Goal: Information Seeking & Learning: Learn about a topic

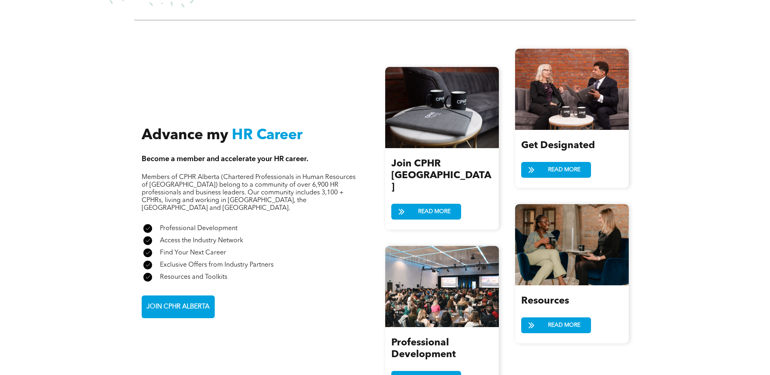
scroll to position [852, 0]
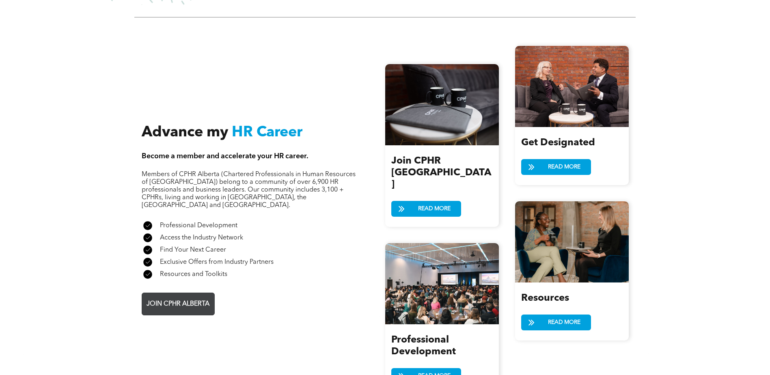
click at [192, 296] on span "JOIN CPHR ALBERTA" at bounding box center [178, 304] width 69 height 16
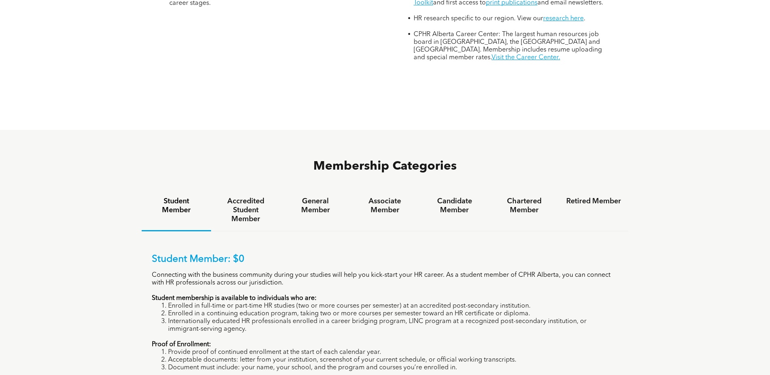
scroll to position [528, 0]
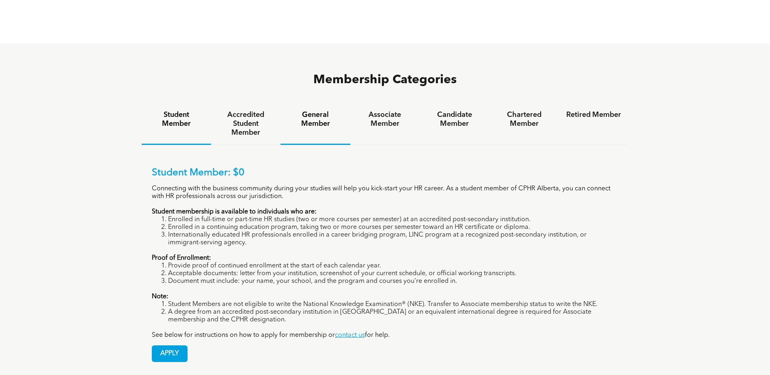
click at [322, 110] on h4 "General Member" at bounding box center [315, 119] width 55 height 18
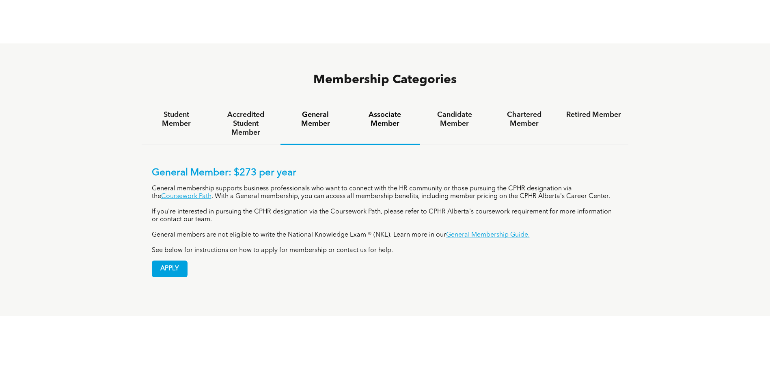
click at [399, 110] on h4 "Associate Member" at bounding box center [385, 119] width 55 height 18
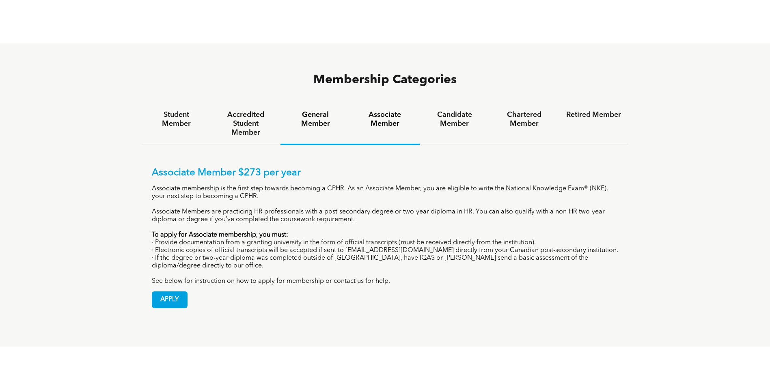
click at [313, 110] on h4 "General Member" at bounding box center [315, 119] width 55 height 18
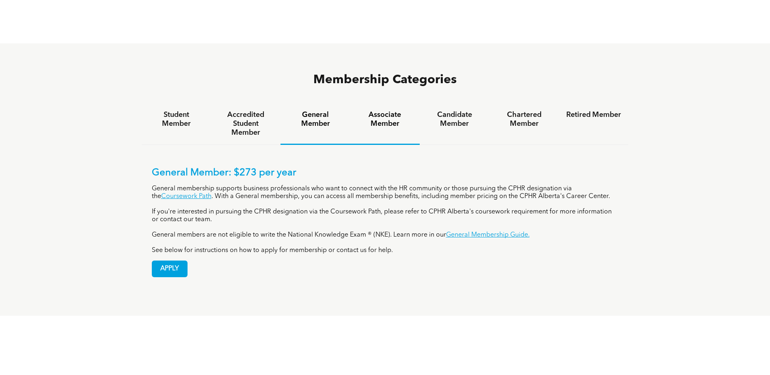
click at [378, 110] on h4 "Associate Member" at bounding box center [385, 119] width 55 height 18
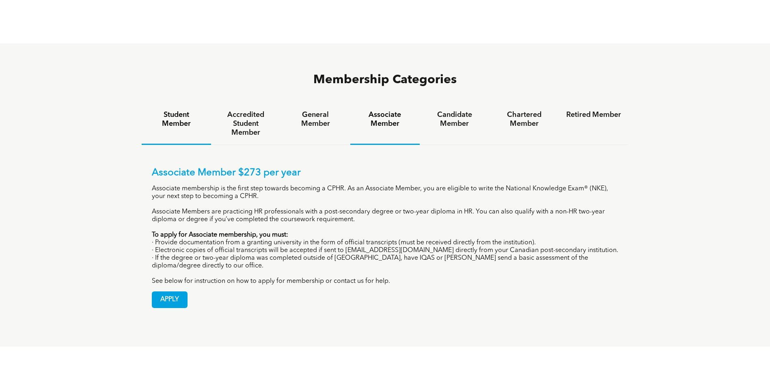
click at [171, 110] on h4 "Student Member" at bounding box center [176, 119] width 55 height 18
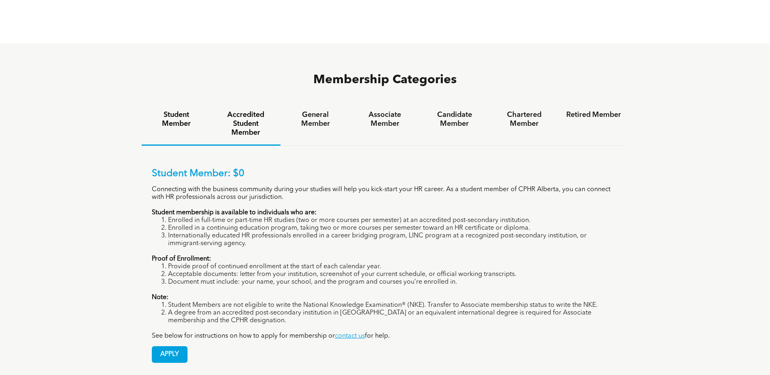
click at [256, 110] on h4 "Accredited Student Member" at bounding box center [245, 123] width 55 height 27
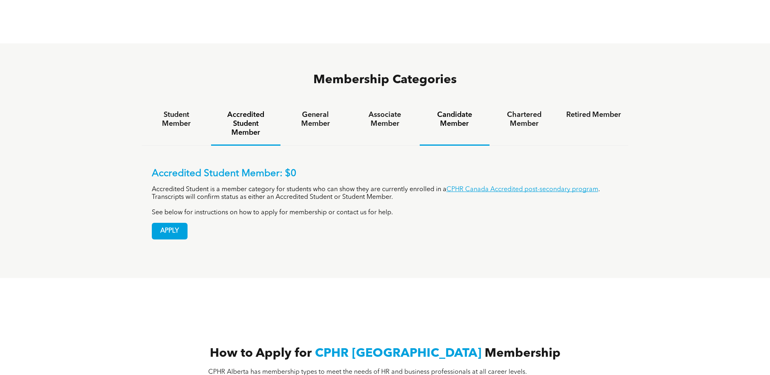
click at [466, 110] on h4 "Candidate Member" at bounding box center [454, 119] width 55 height 18
